Goal: Information Seeking & Learning: Learn about a topic

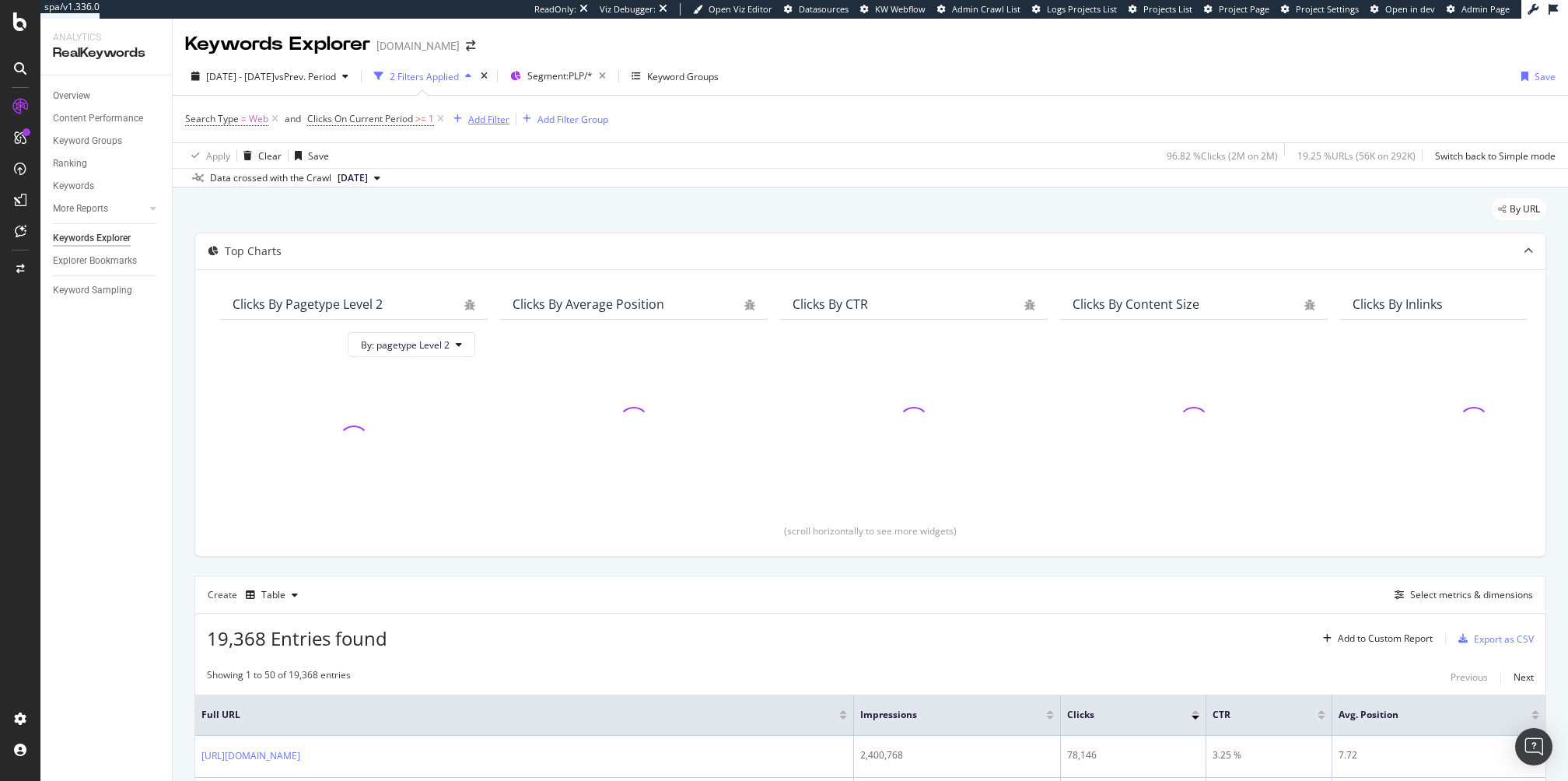
click at [486, 118] on div "Add Filter" at bounding box center [489, 119] width 41 height 13
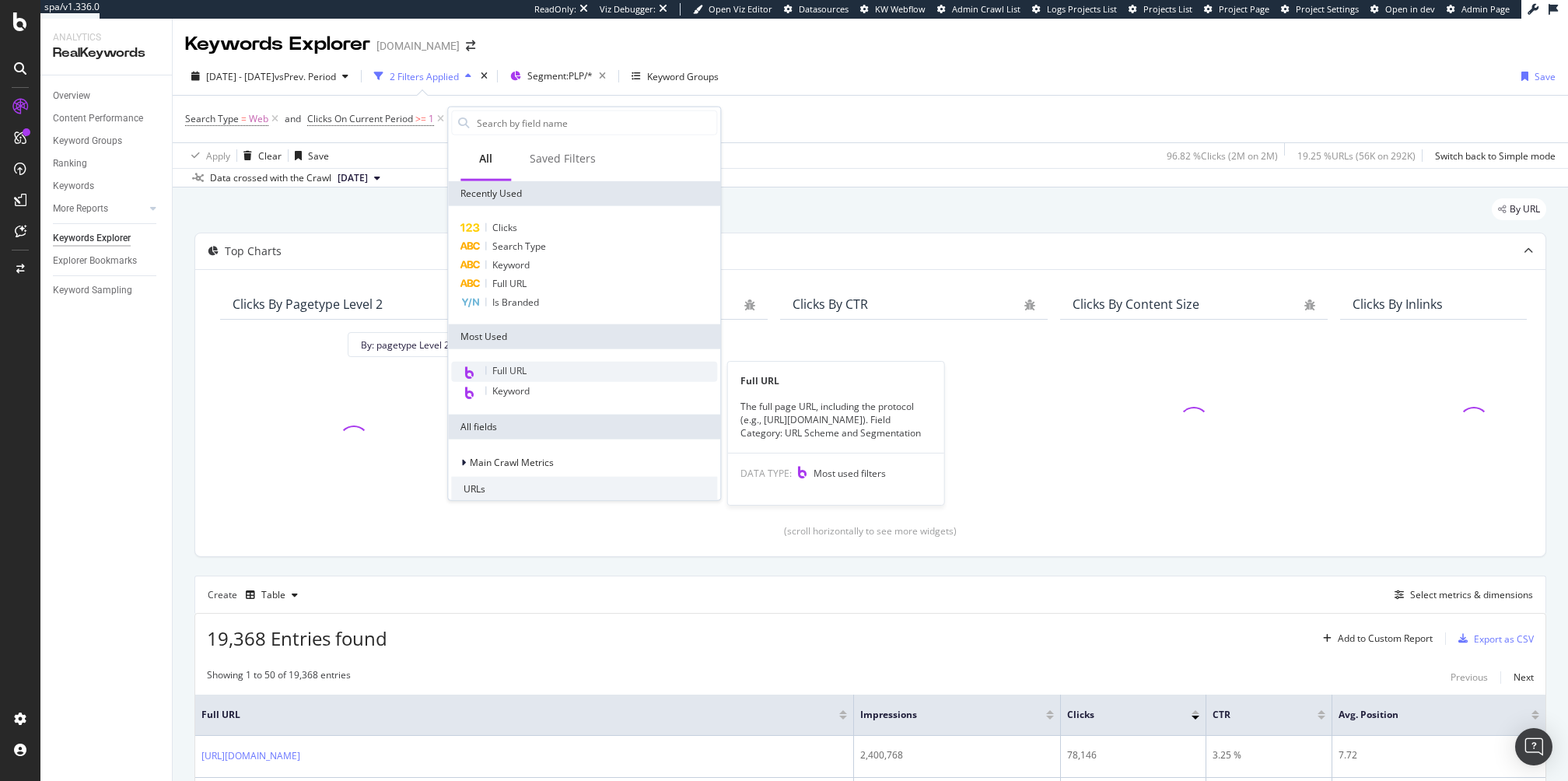
click at [539, 362] on div "Full URL" at bounding box center [584, 372] width 266 height 21
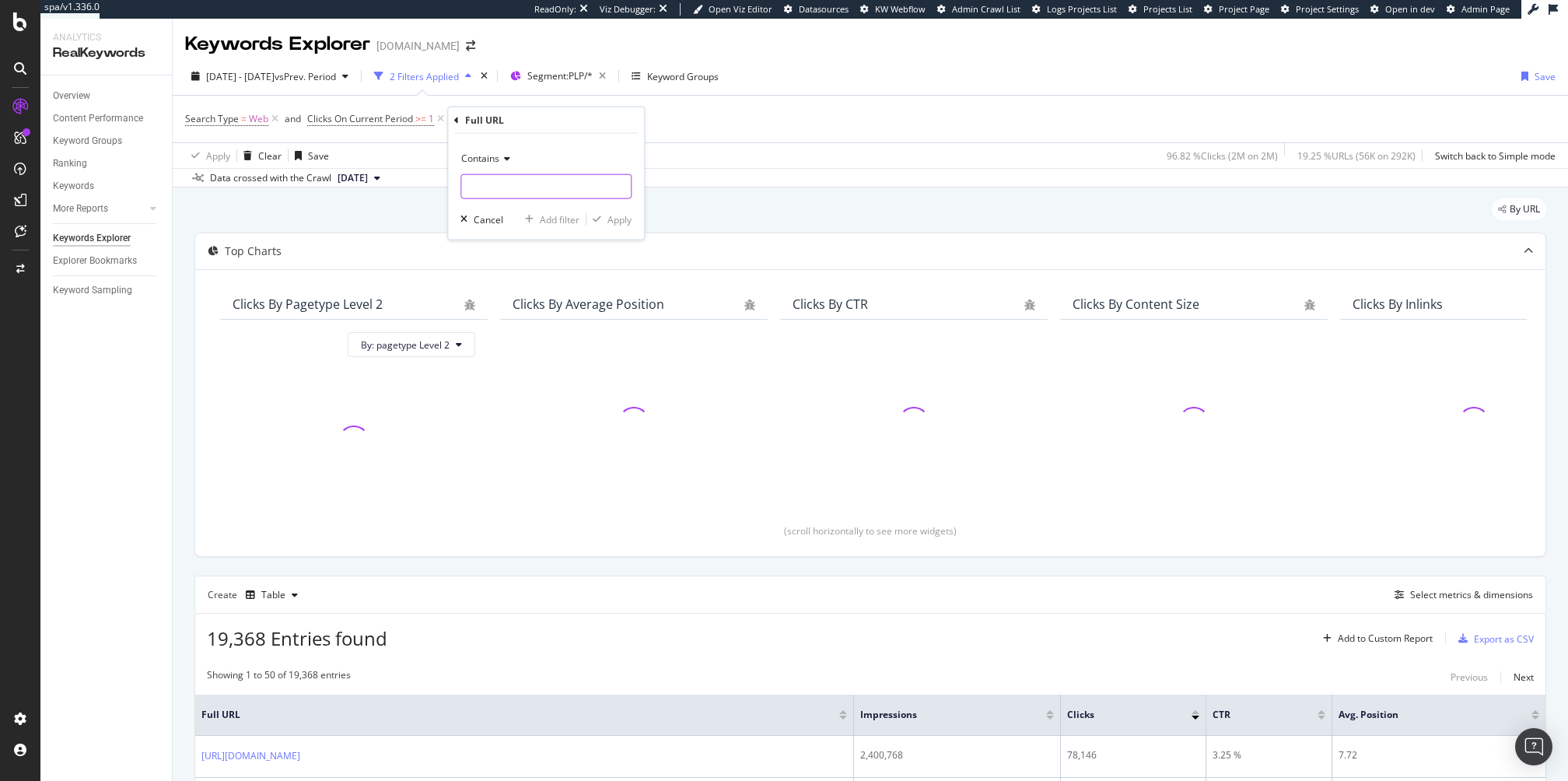
click at [534, 187] on input "text" at bounding box center [546, 187] width 170 height 25
type input "/fr/"
click at [619, 221] on div "Apply" at bounding box center [619, 219] width 24 height 13
